Goal: Contribute content: Contribute content

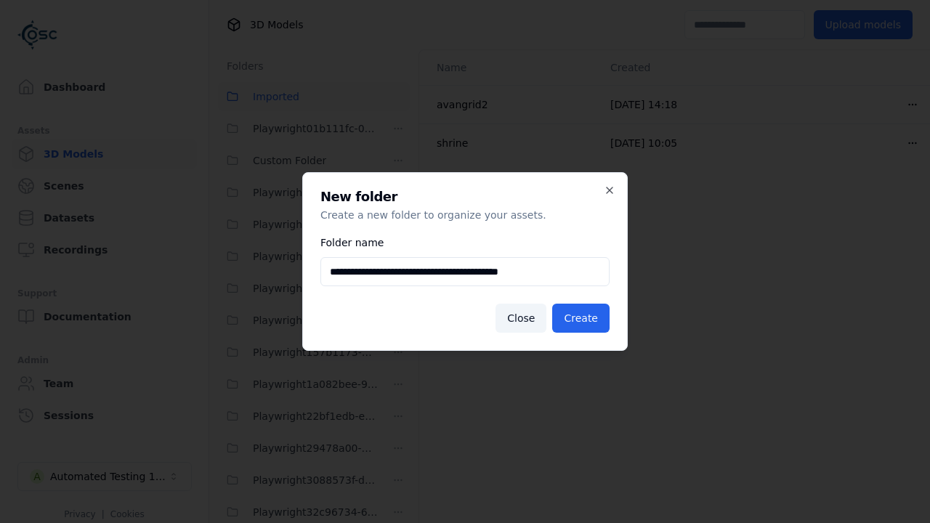
scroll to position [704, 0]
type input "**********"
click at [583, 318] on button "Create" at bounding box center [580, 318] width 57 height 29
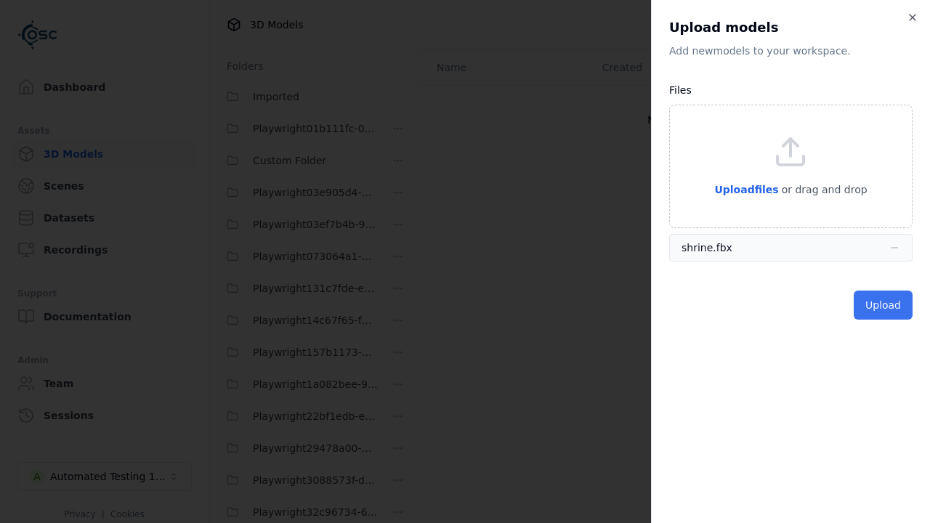
click at [885, 305] on button "Upload" at bounding box center [883, 305] width 59 height 29
